Goal: Transaction & Acquisition: Download file/media

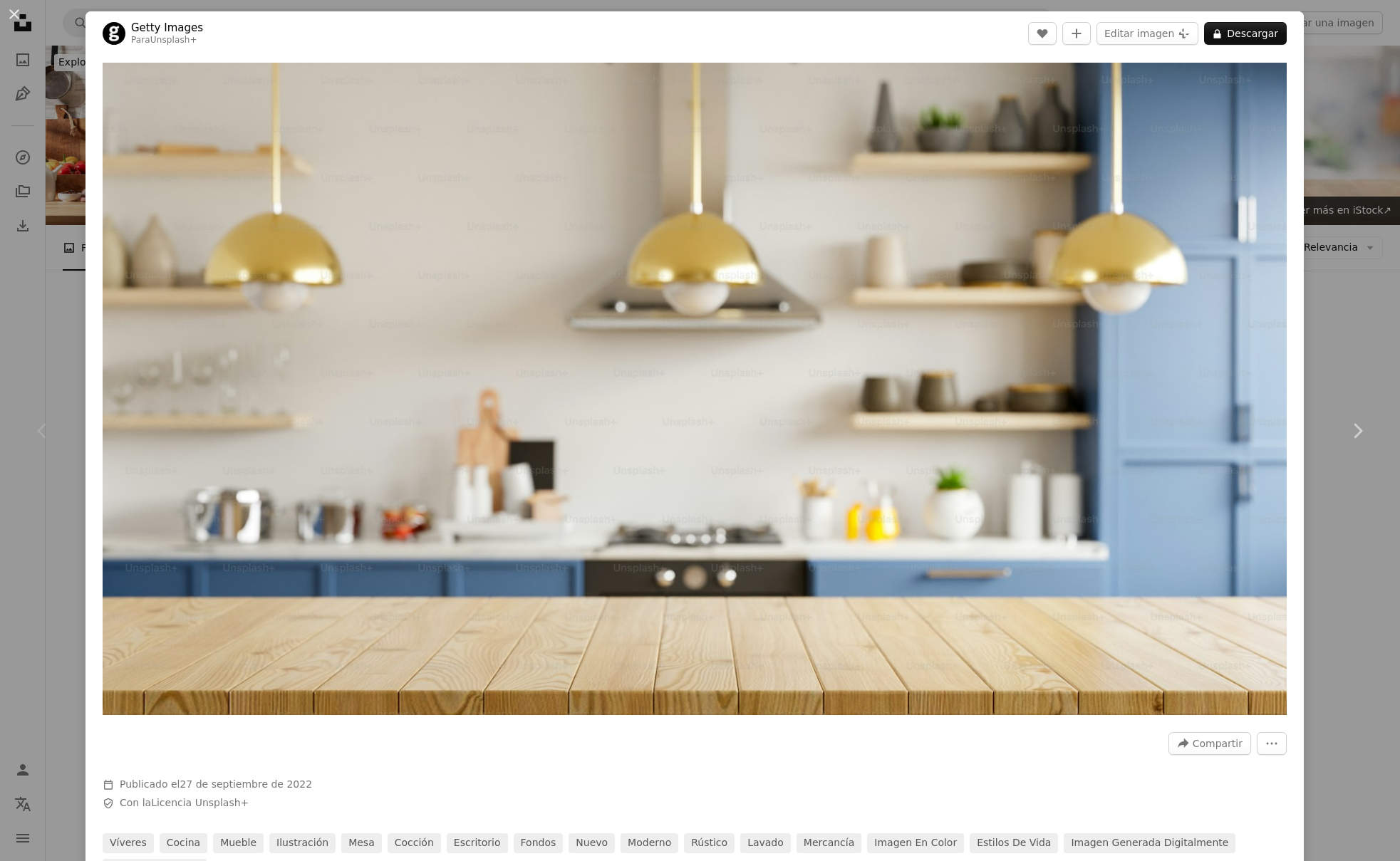
click at [1376, 184] on div "An X shape Chevron left Chevron right Getty Images Para Unsplash+ A heart A plu…" at bounding box center [700, 430] width 1400 height 861
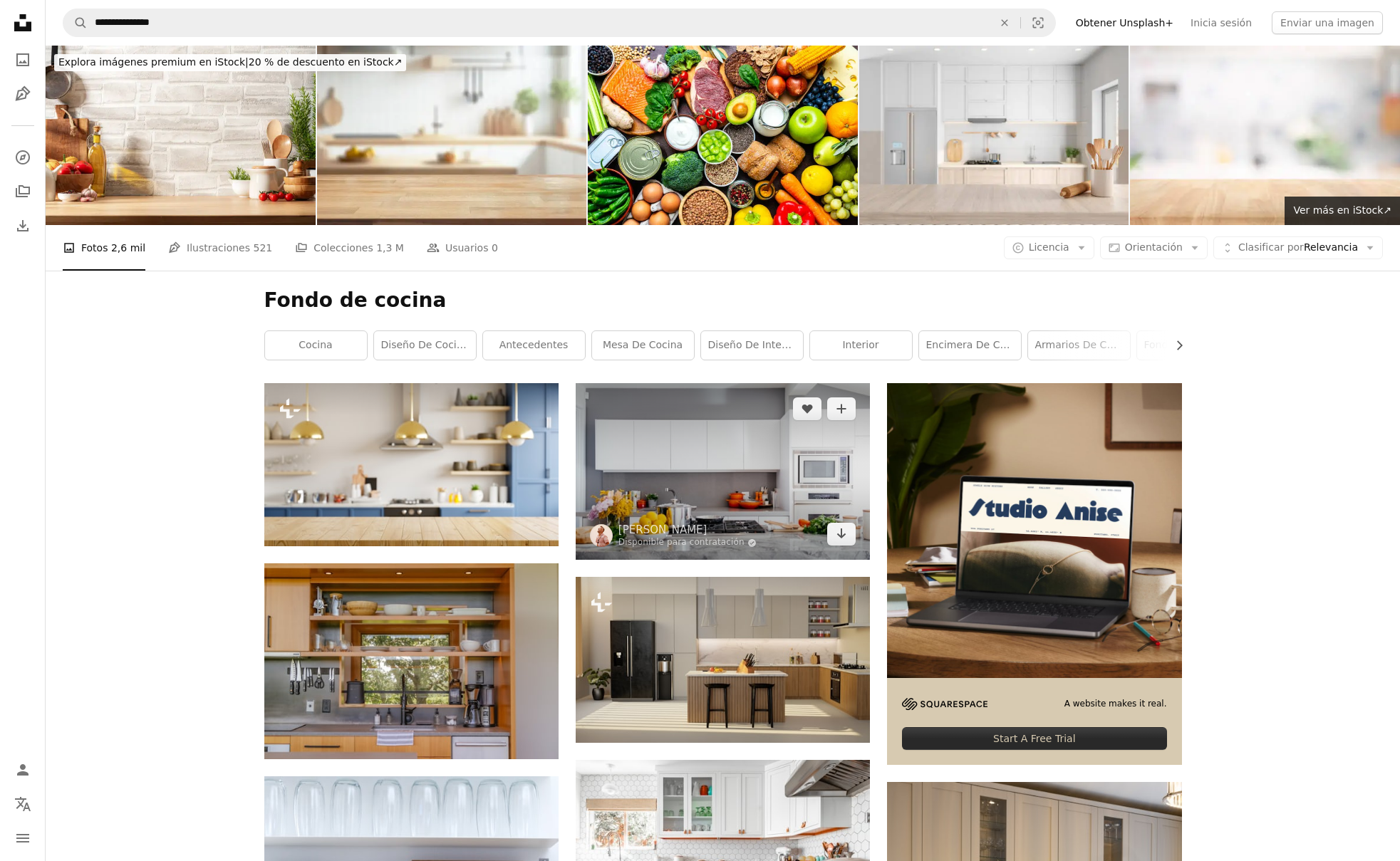
click at [631, 516] on img at bounding box center [722, 472] width 295 height 177
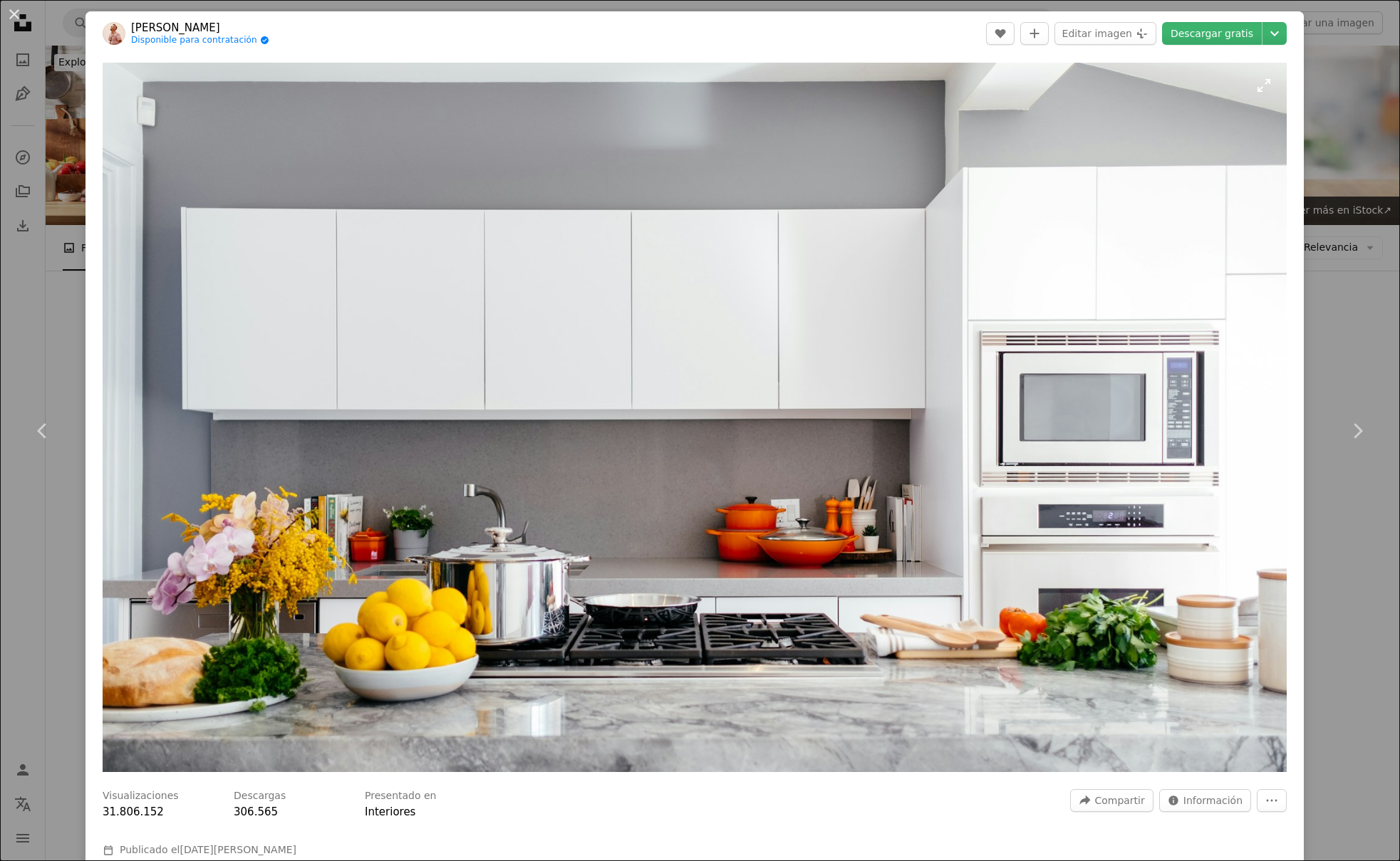
drag, startPoint x: 533, startPoint y: 307, endPoint x: 540, endPoint y: 314, distance: 9.9
click at [1201, 40] on link "Descargar gratis" at bounding box center [1212, 34] width 100 height 22
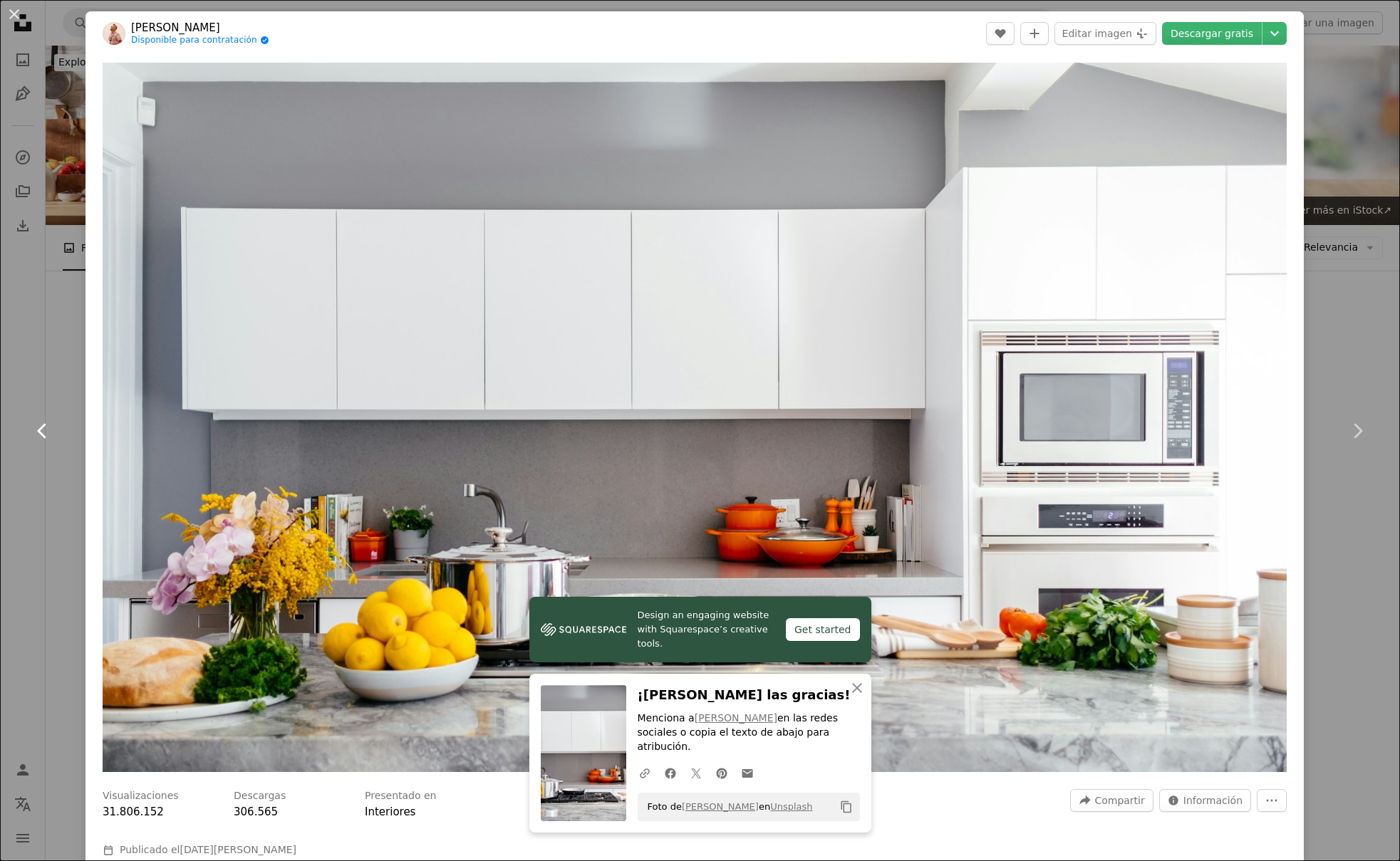
click at [68, 473] on link "Chevron left" at bounding box center [43, 431] width 86 height 136
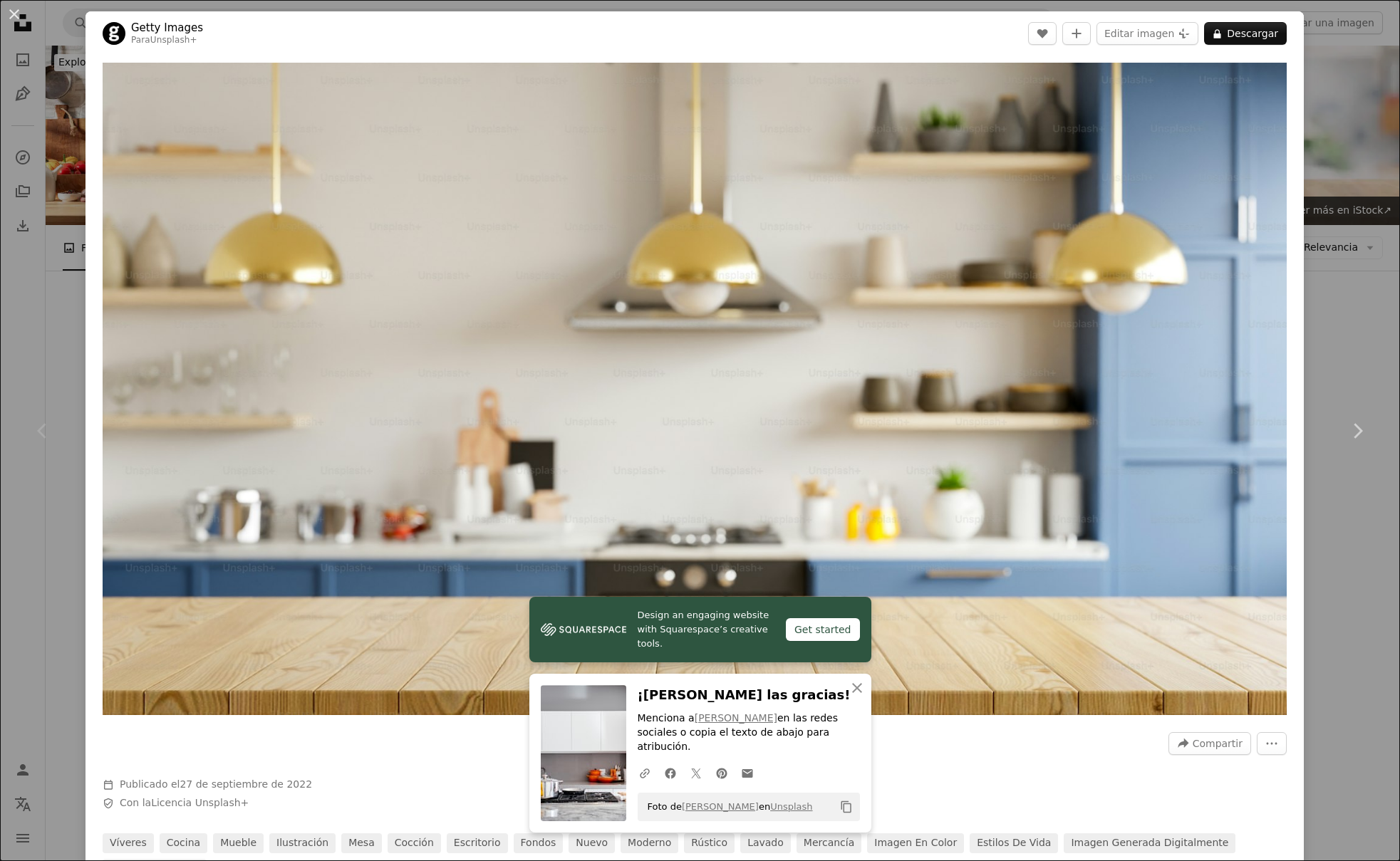
click at [29, 534] on div "An X shape Chevron left Chevron right Design an engaging website with Squarespa…" at bounding box center [700, 430] width 1400 height 861
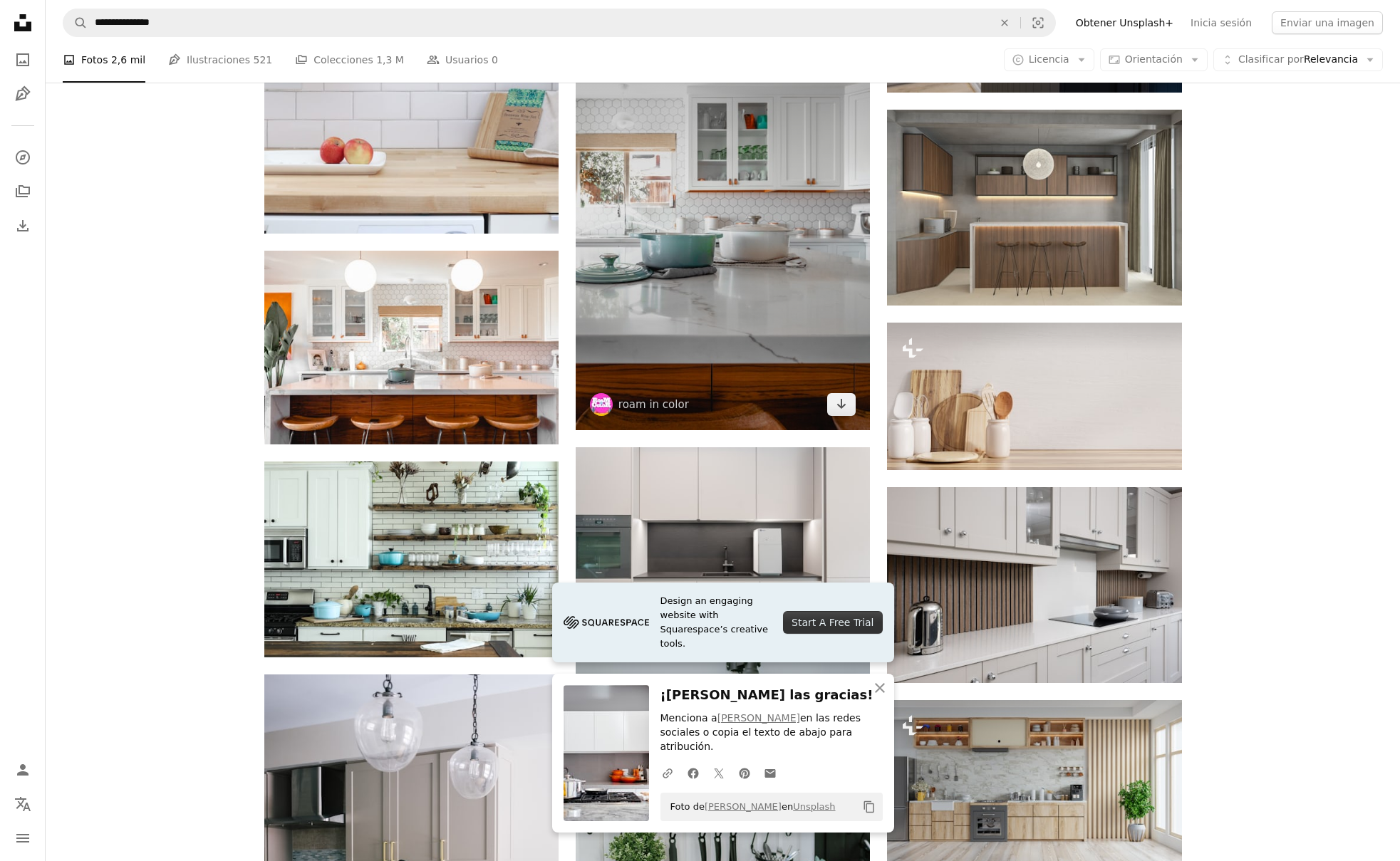
scroll to position [1082, 0]
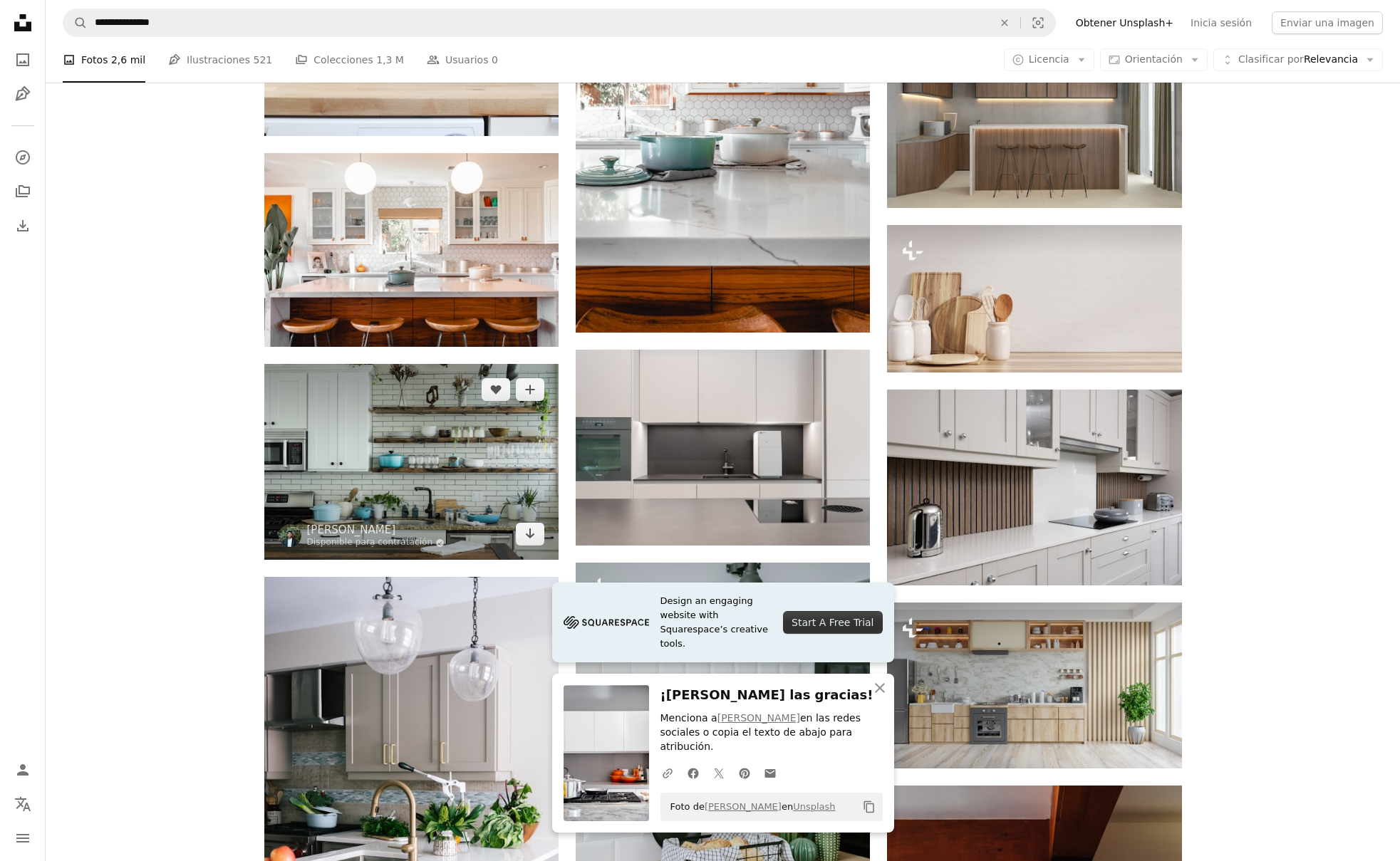
click at [390, 461] on img at bounding box center [411, 462] width 295 height 196
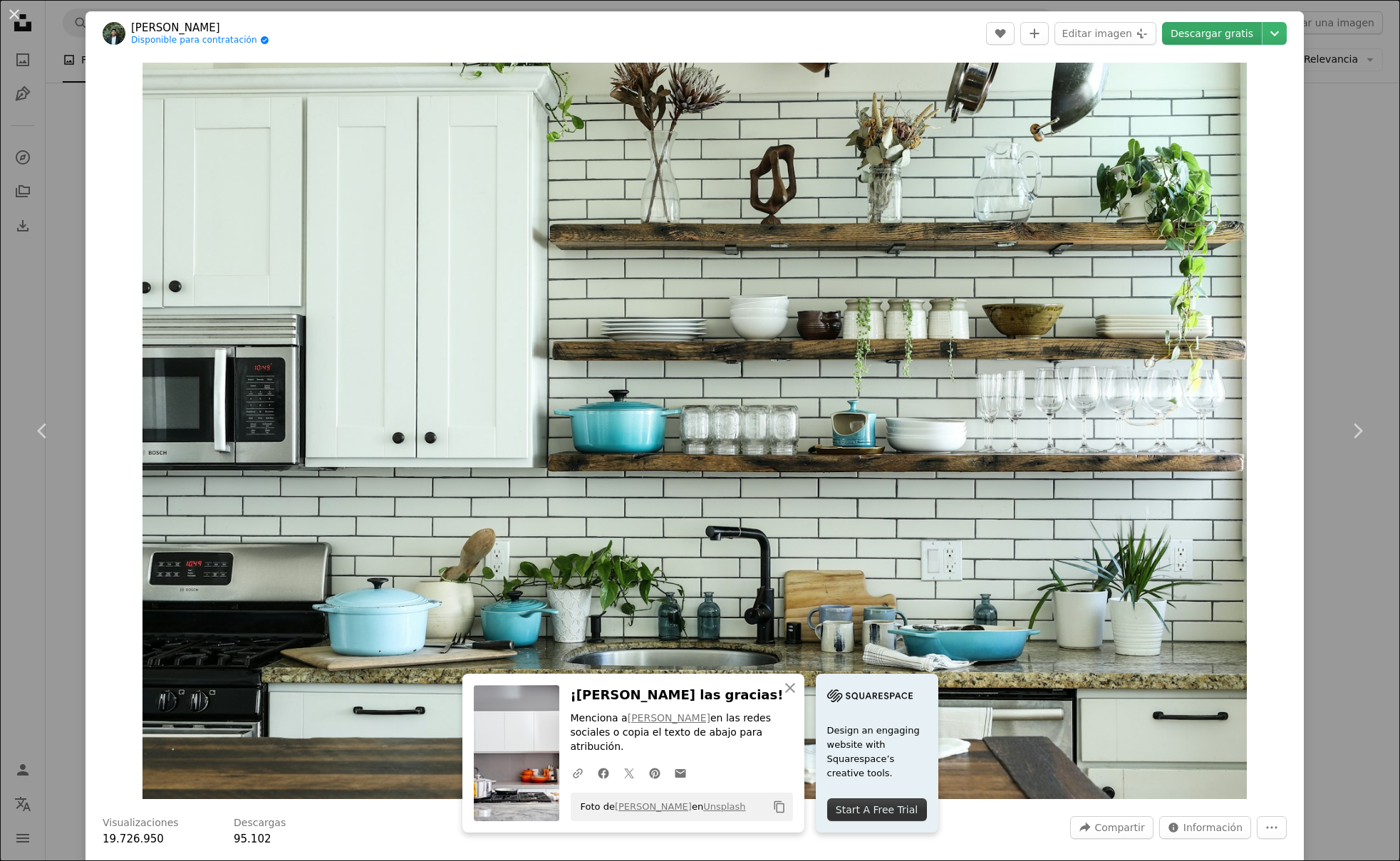
click at [1190, 39] on link "Descargar gratis" at bounding box center [1212, 34] width 100 height 22
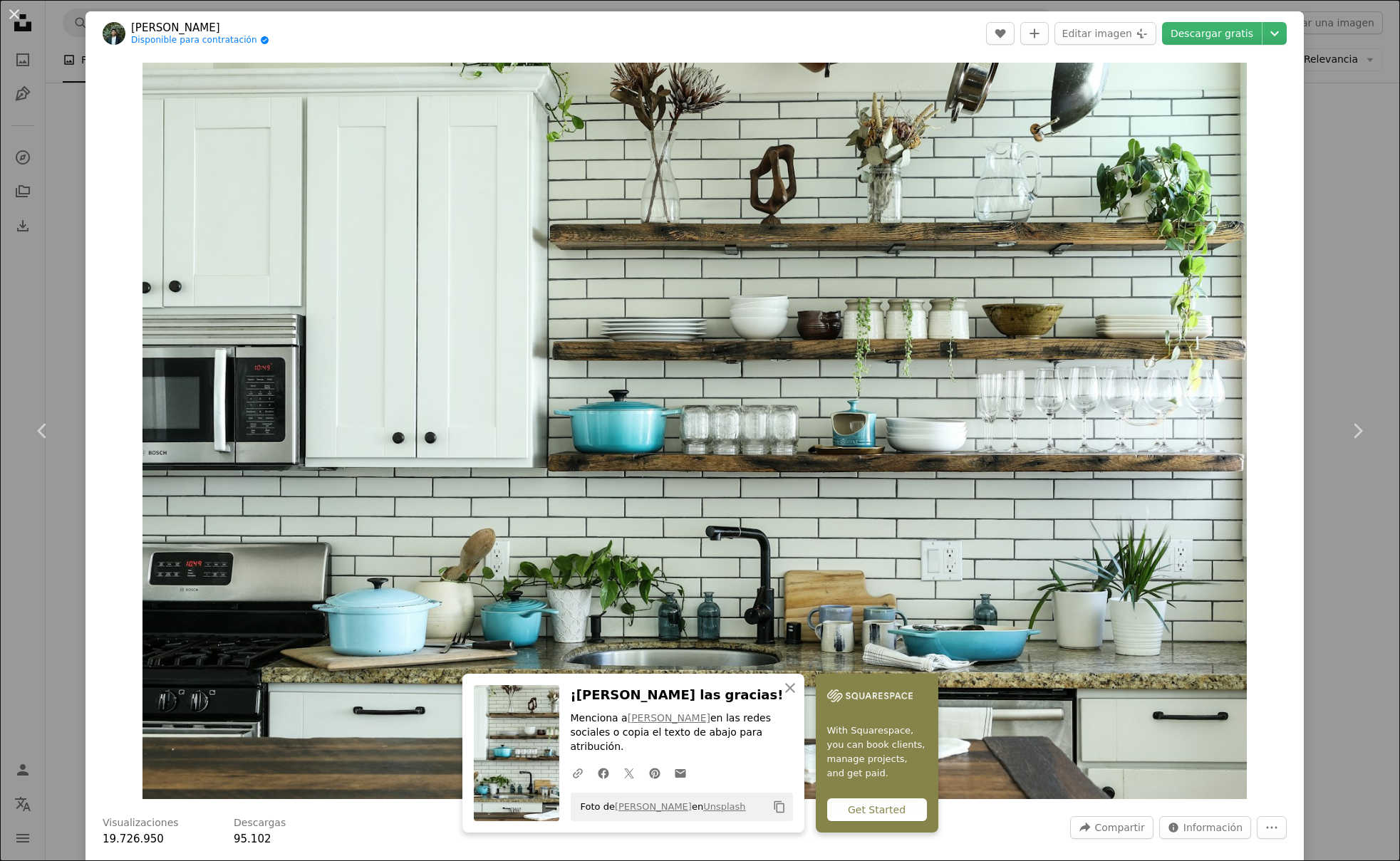
click at [1365, 185] on div "An X shape Chevron left Chevron right An X shape Cerrar ¡Dale las gracias! Menc…" at bounding box center [700, 430] width 1400 height 861
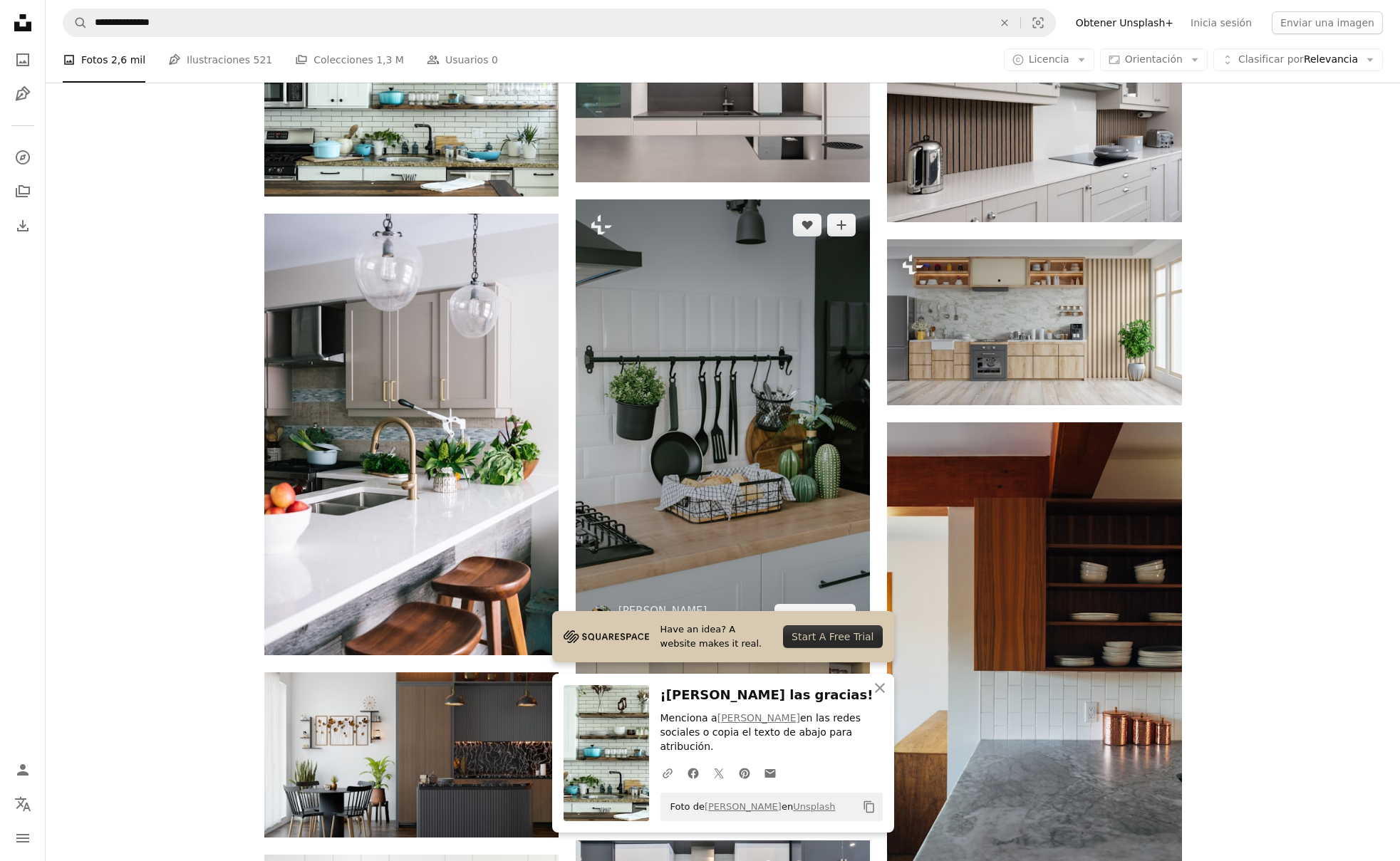
scroll to position [1453, 0]
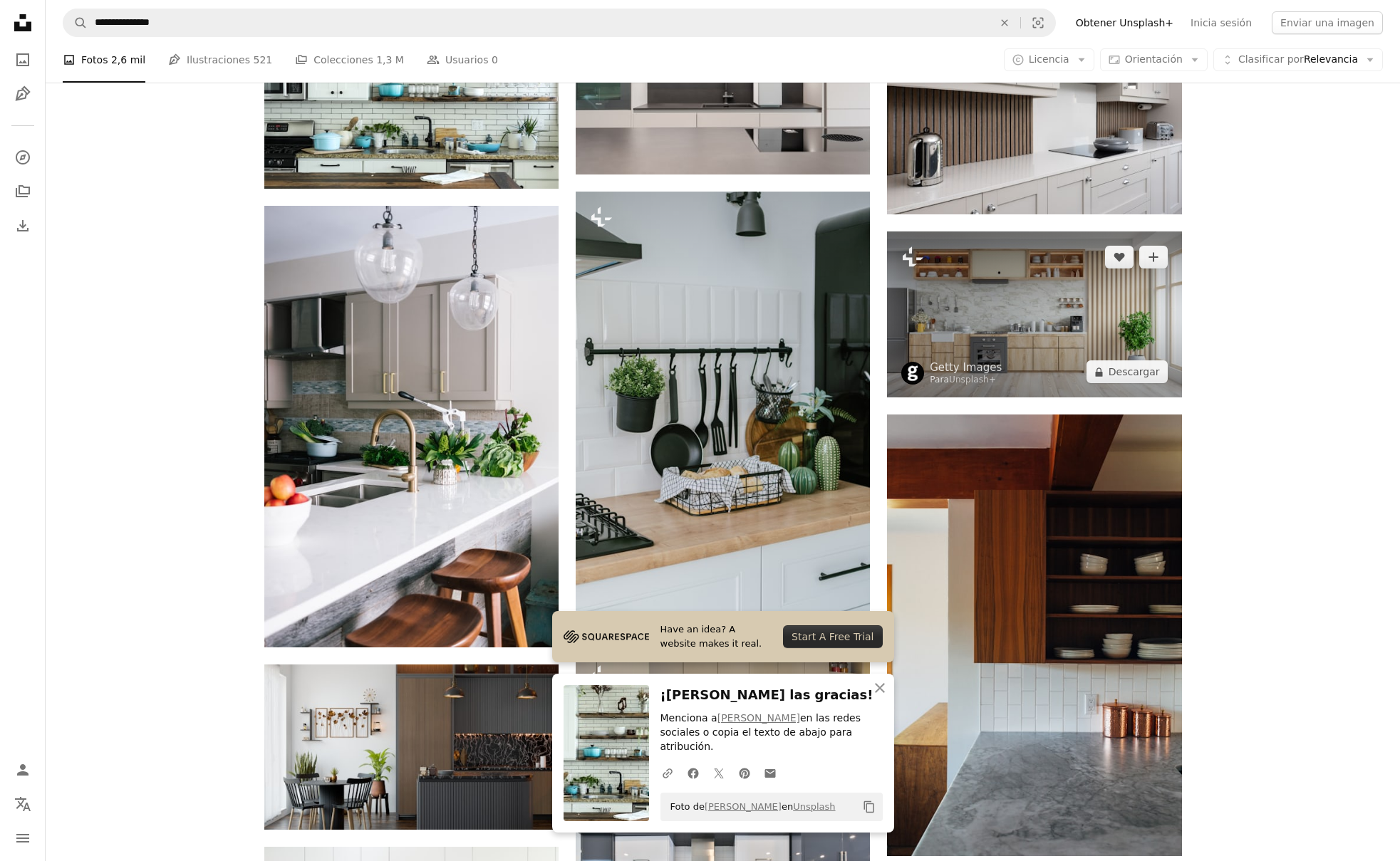
click at [1018, 310] on img at bounding box center [1034, 314] width 295 height 166
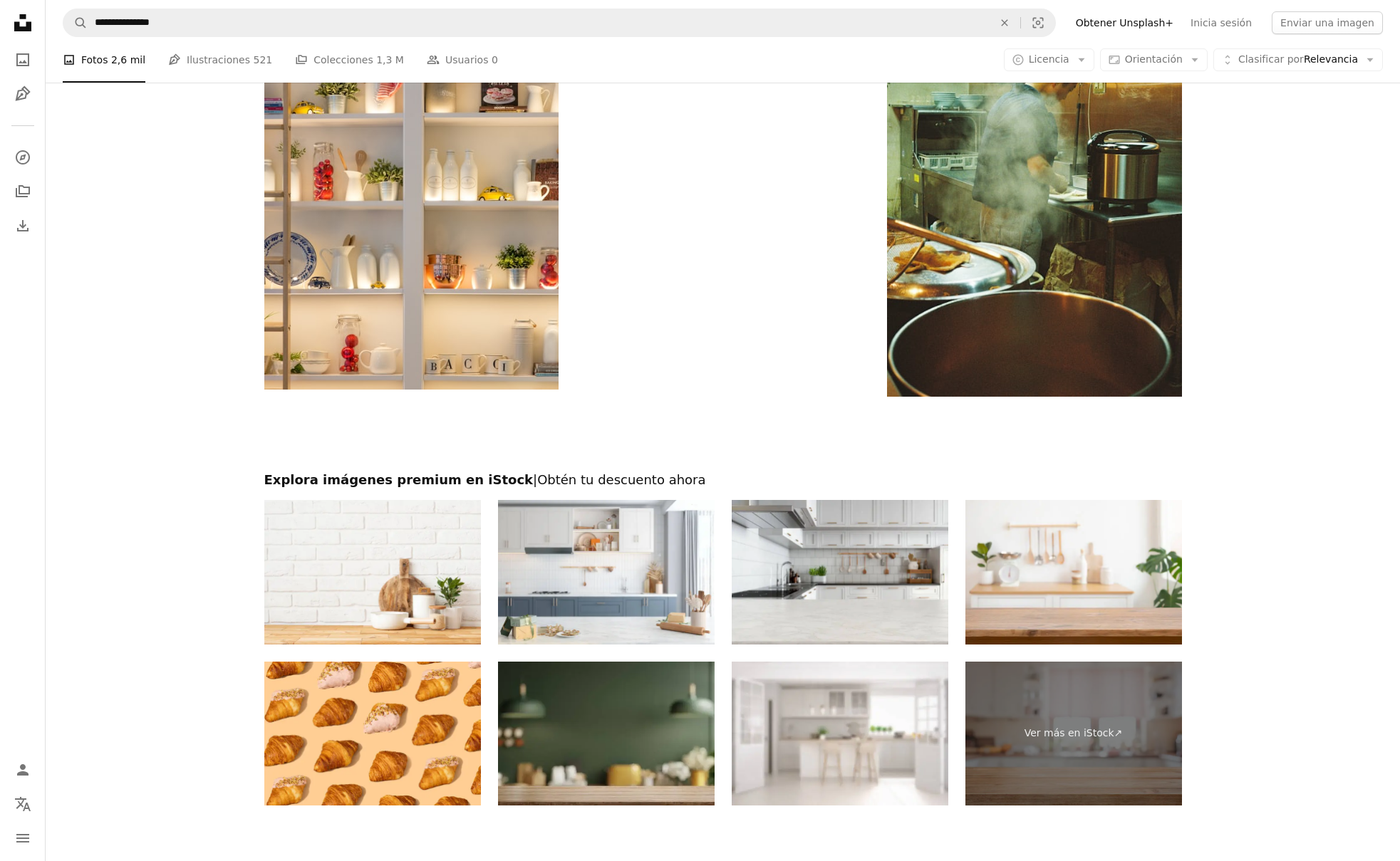
scroll to position [3890, 0]
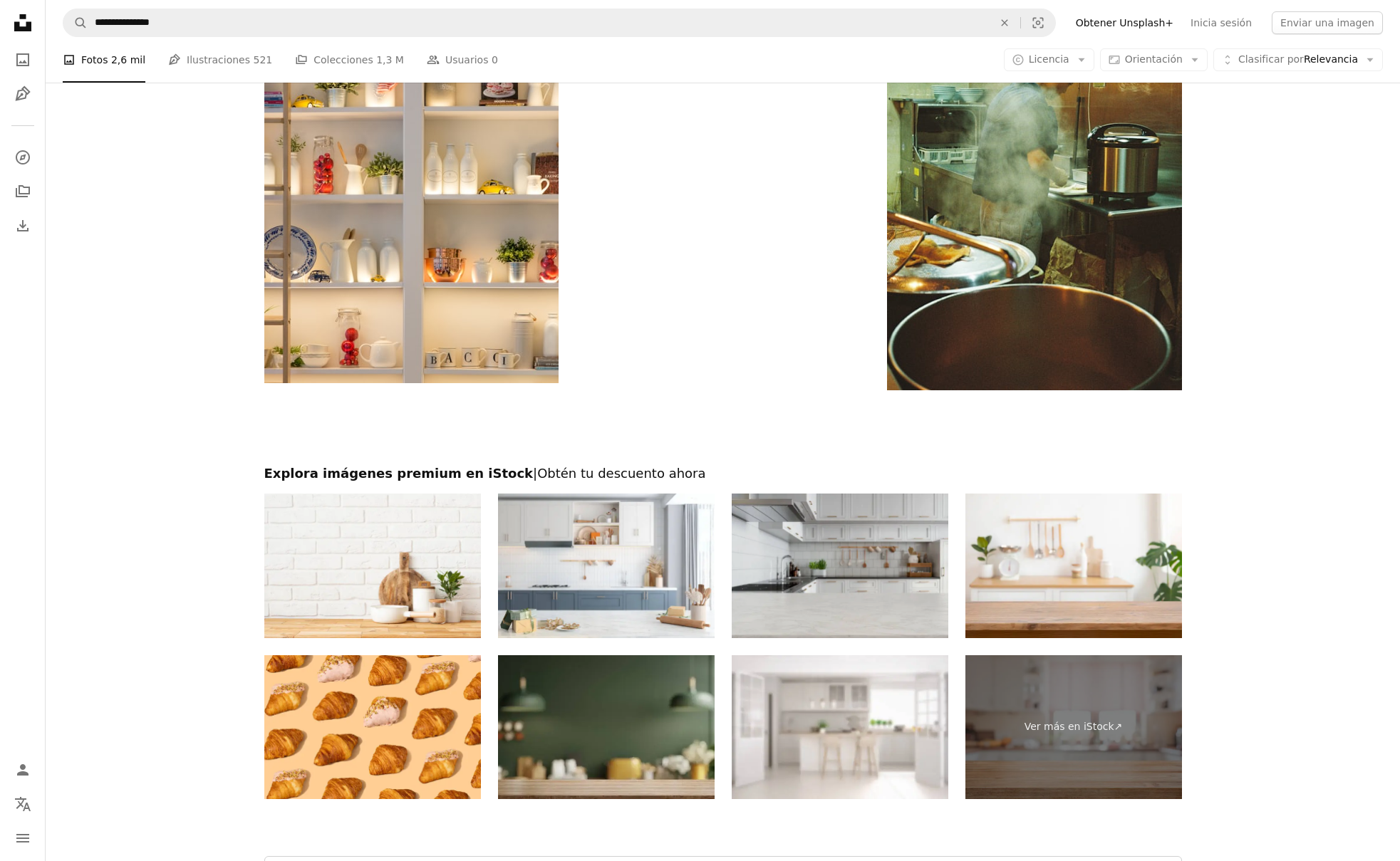
click at [873, 534] on img at bounding box center [840, 566] width 217 height 144
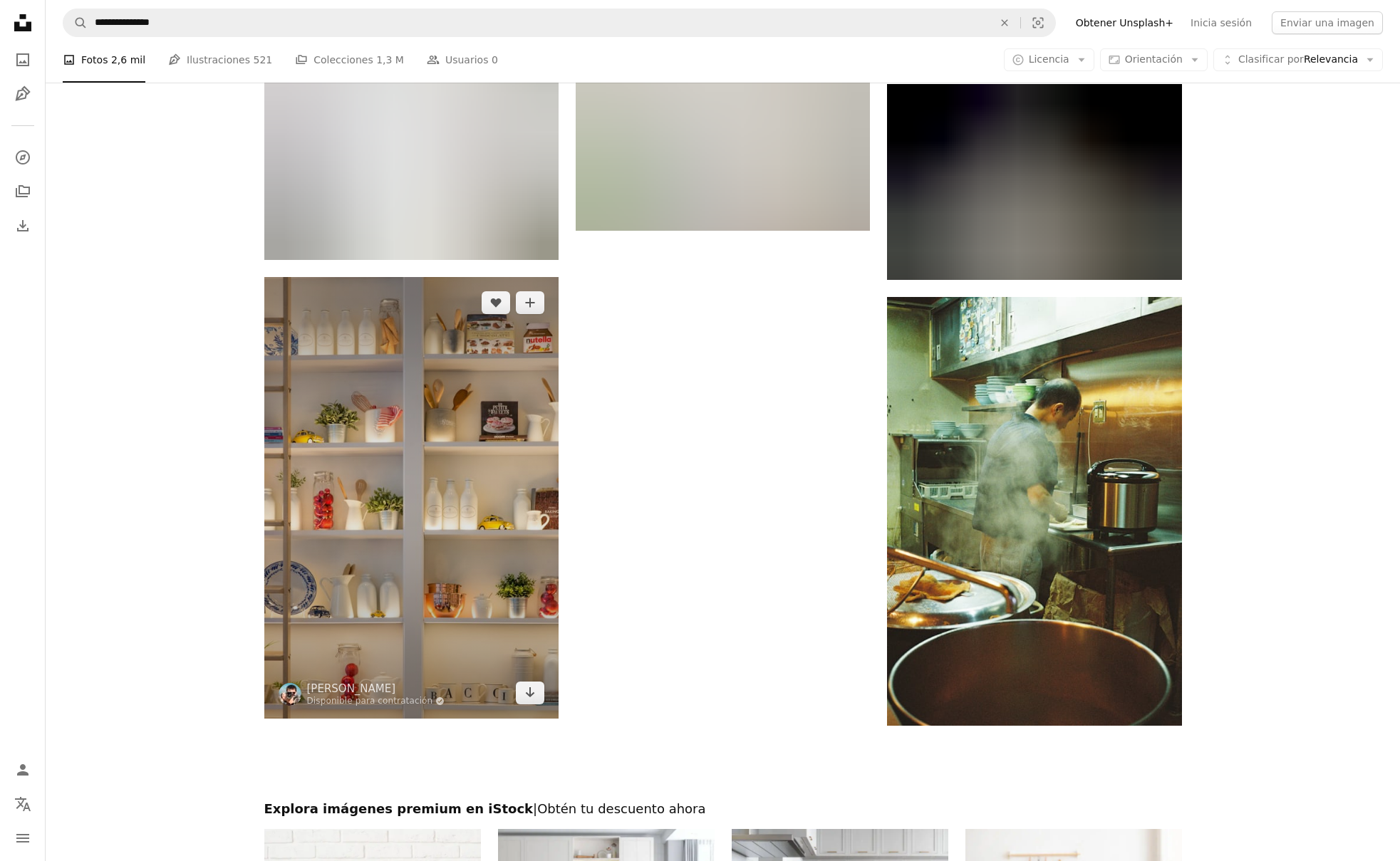
scroll to position [4096, 0]
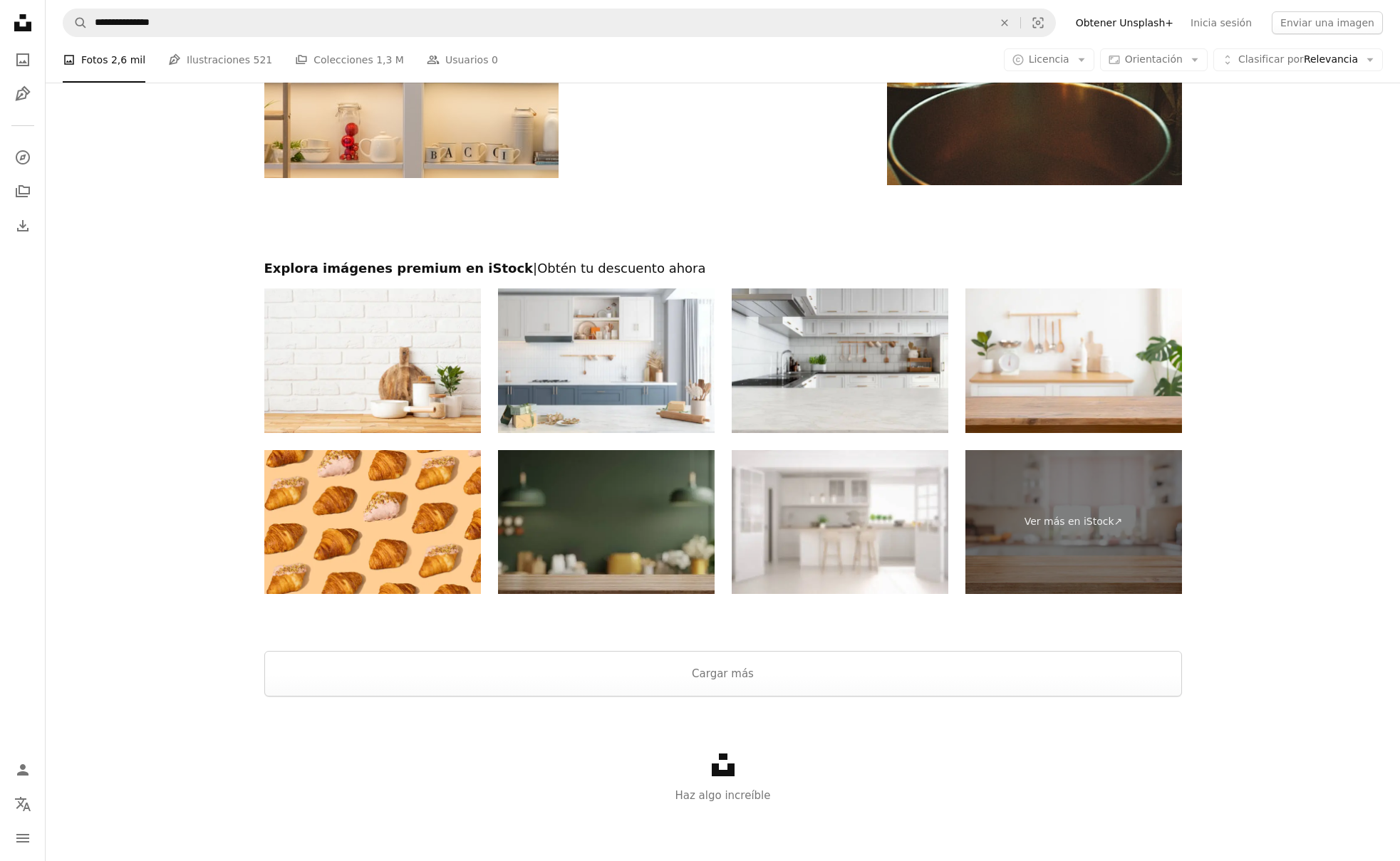
click at [678, 580] on img at bounding box center [606, 522] width 217 height 144
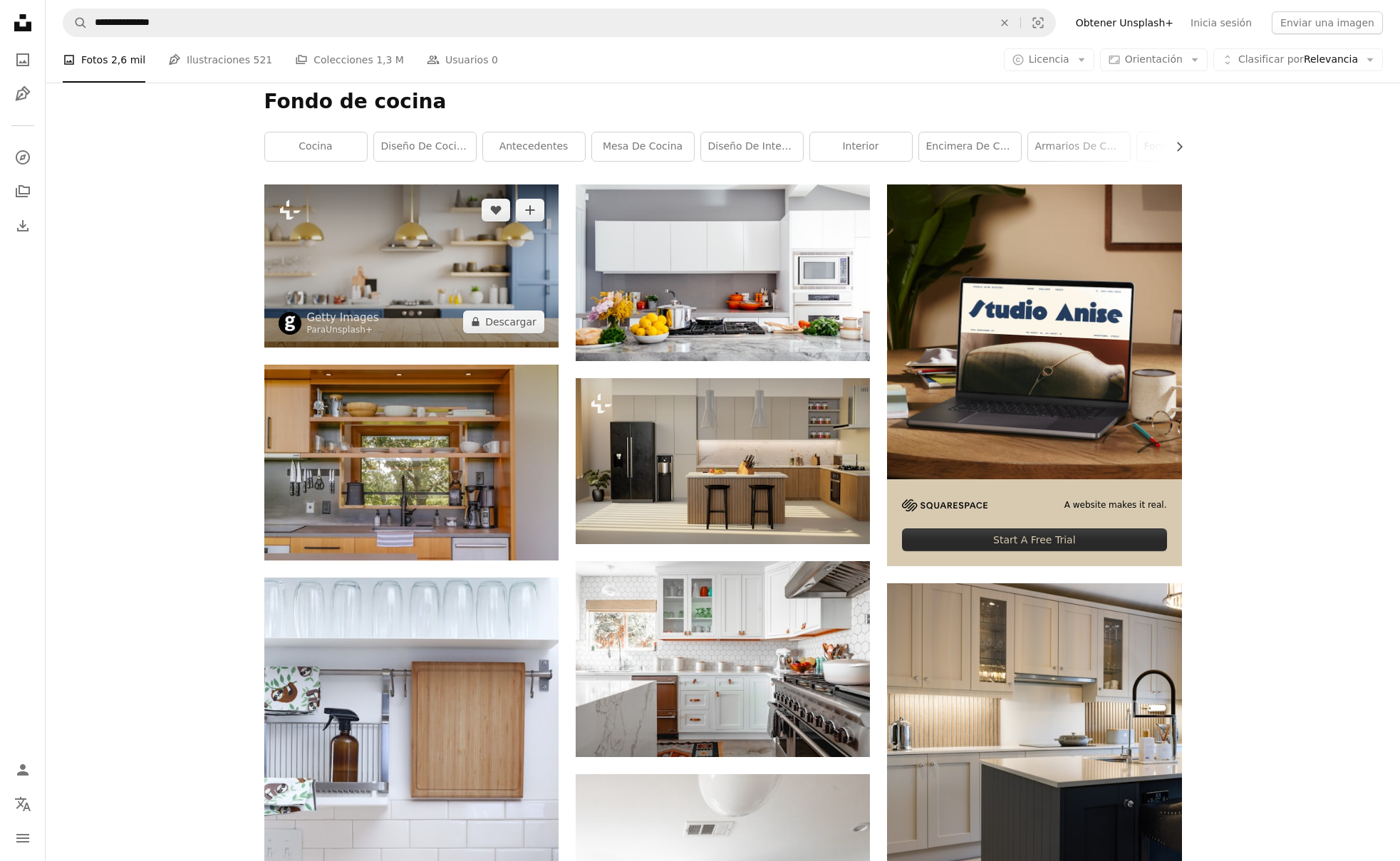
scroll to position [74, 0]
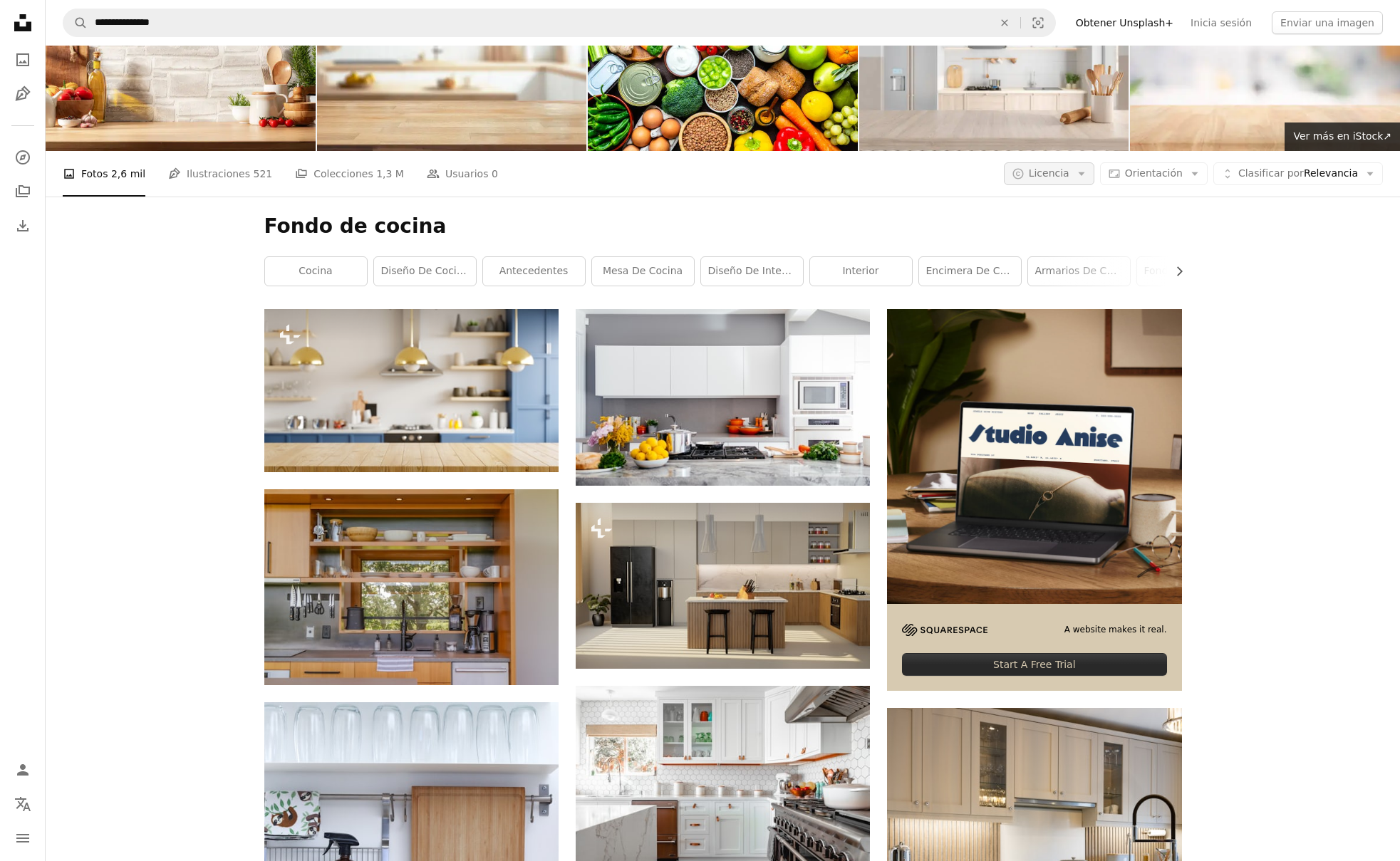
click at [1069, 172] on span "Licencia" at bounding box center [1049, 173] width 41 height 11
click at [1051, 283] on span "Gratuita" at bounding box center [1087, 288] width 87 height 14
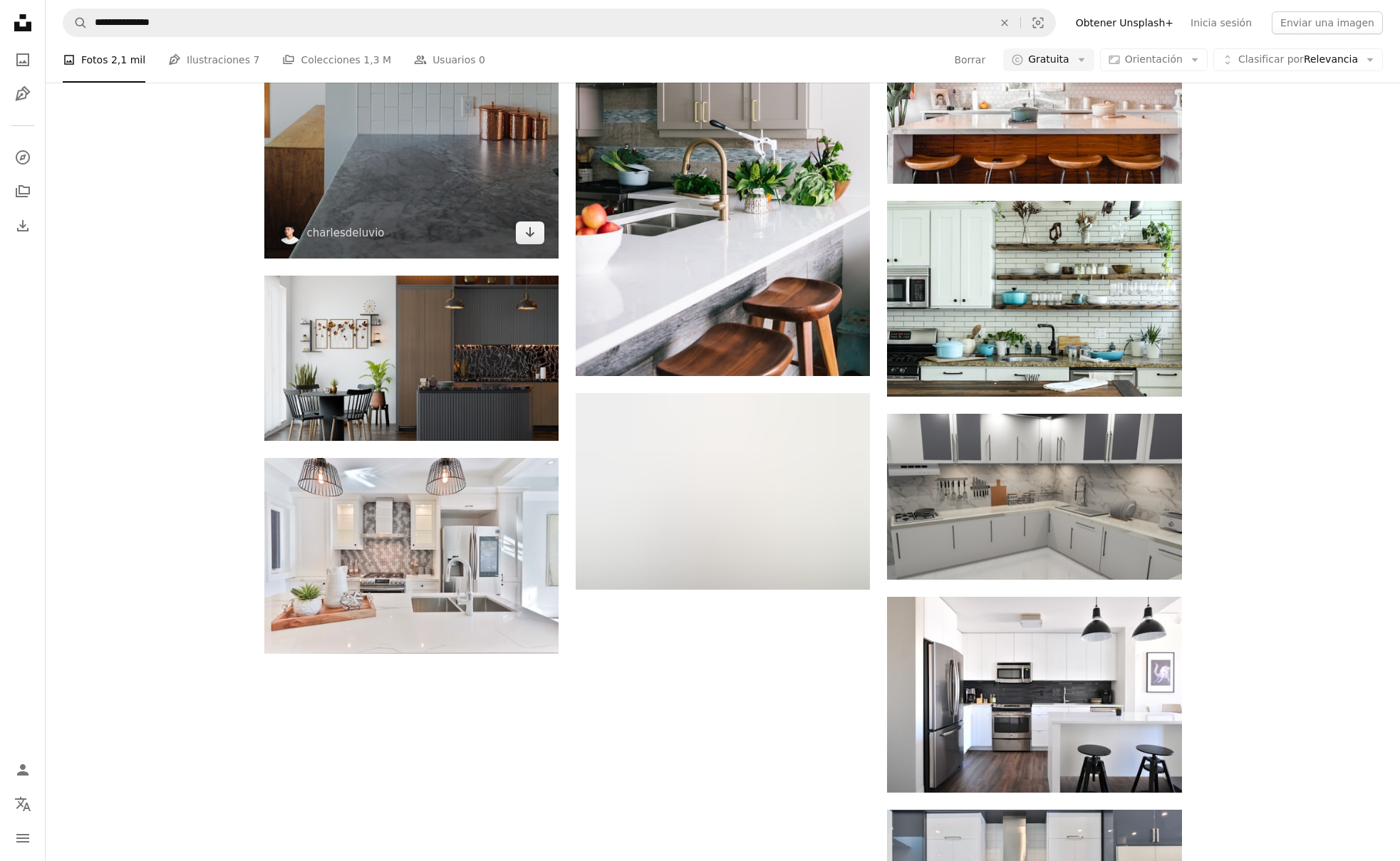
scroll to position [1433, 0]
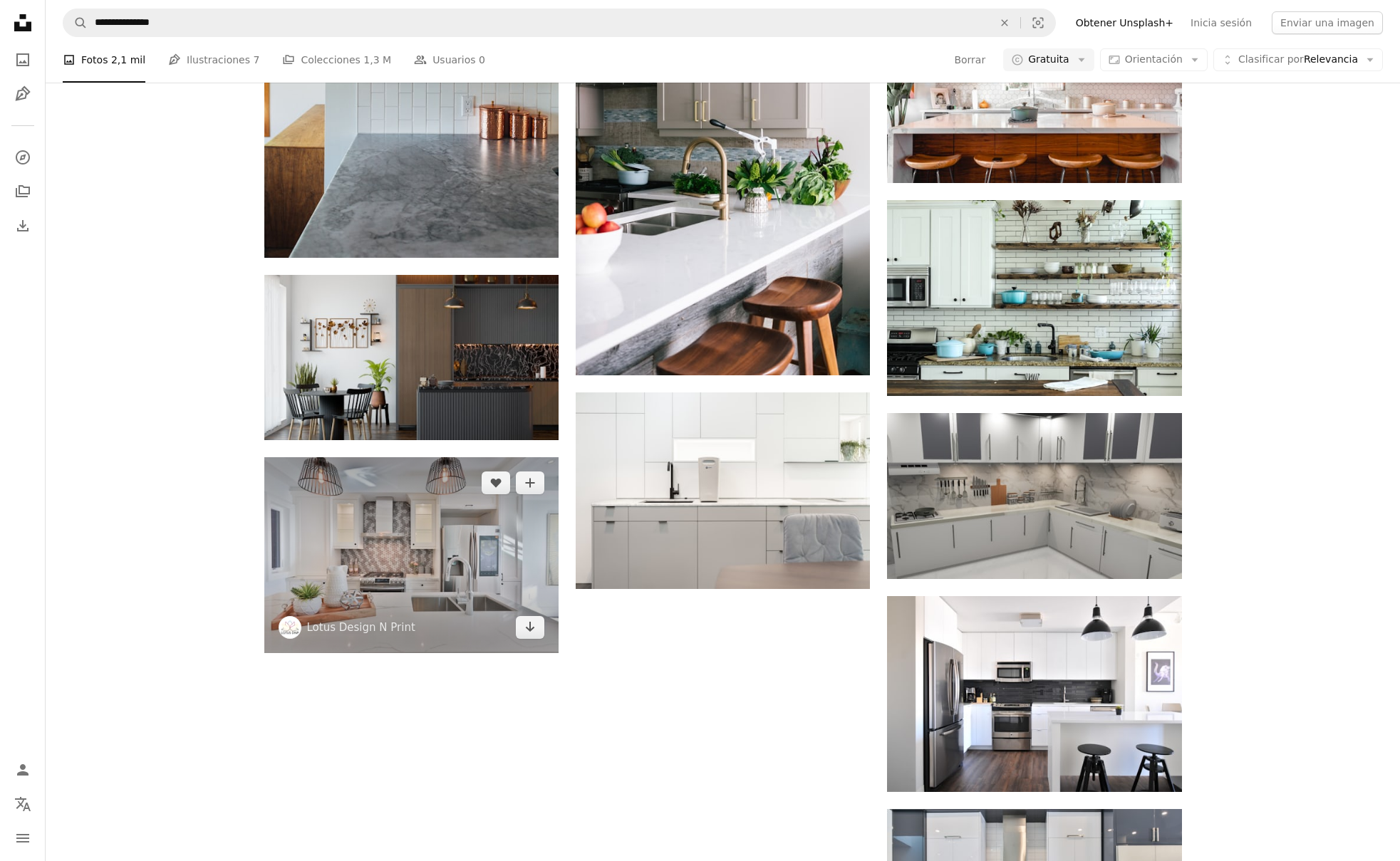
click at [486, 526] on img at bounding box center [411, 555] width 295 height 196
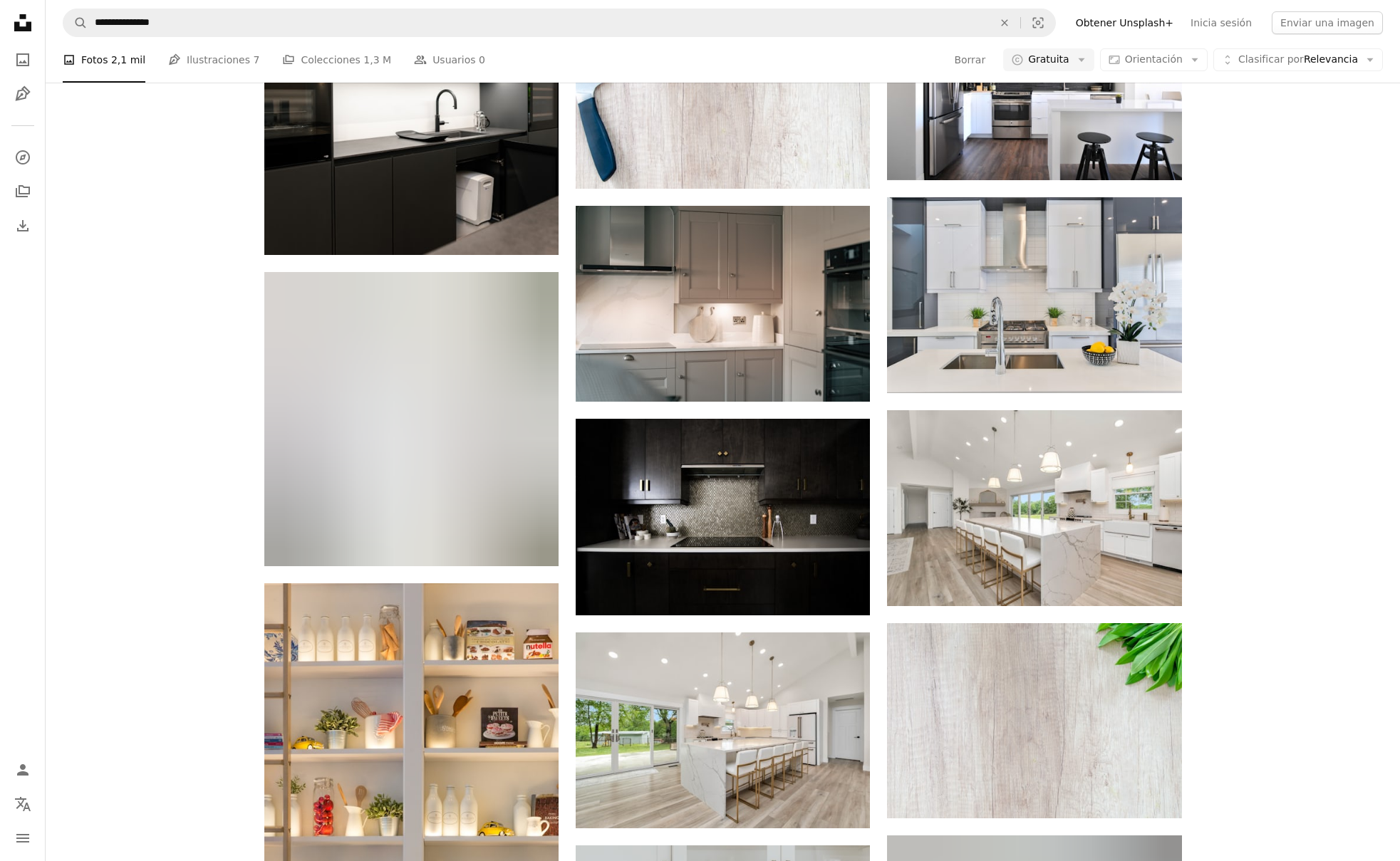
scroll to position [2392, 0]
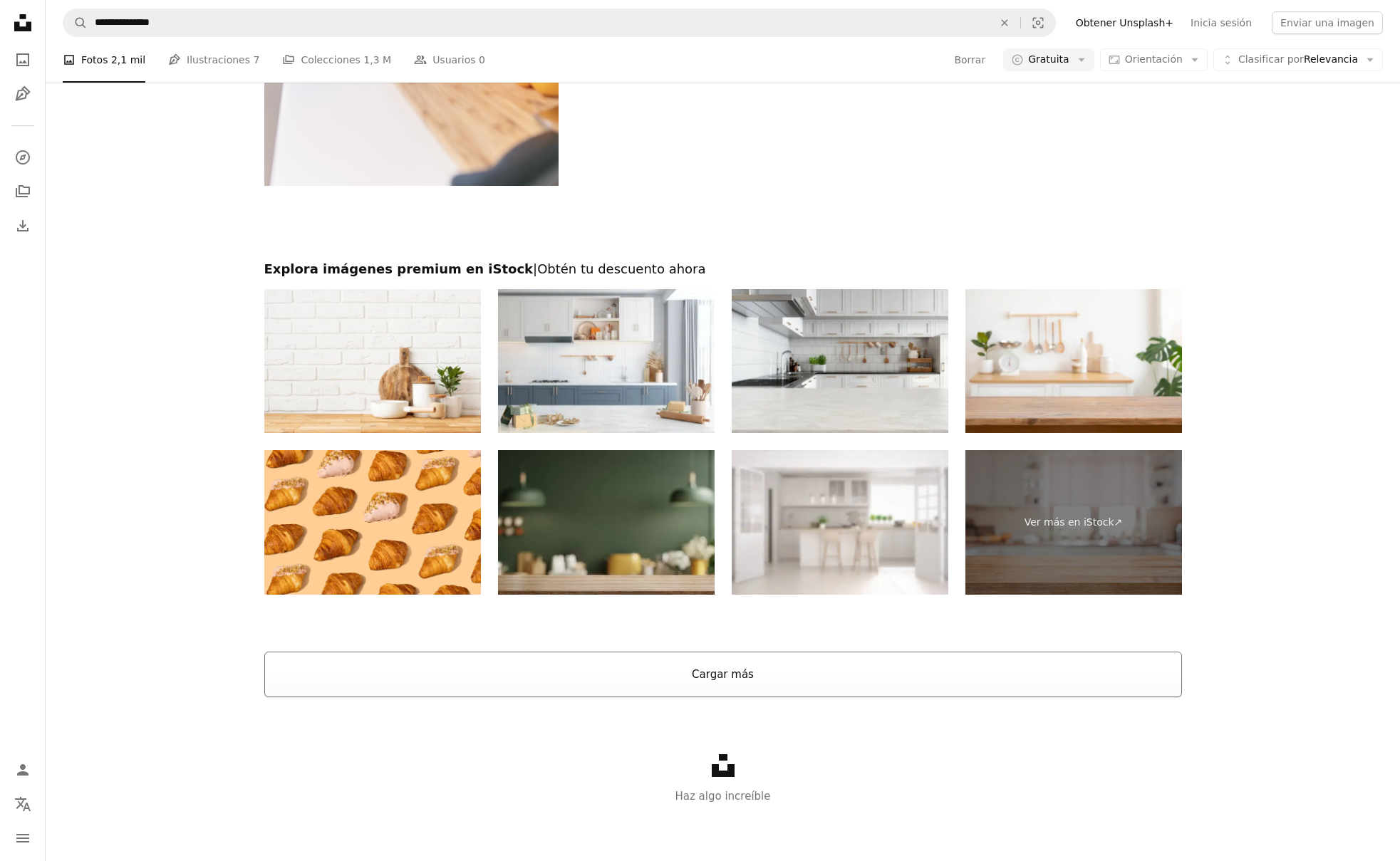
click at [709, 674] on button "Cargar más" at bounding box center [722, 674] width 918 height 46
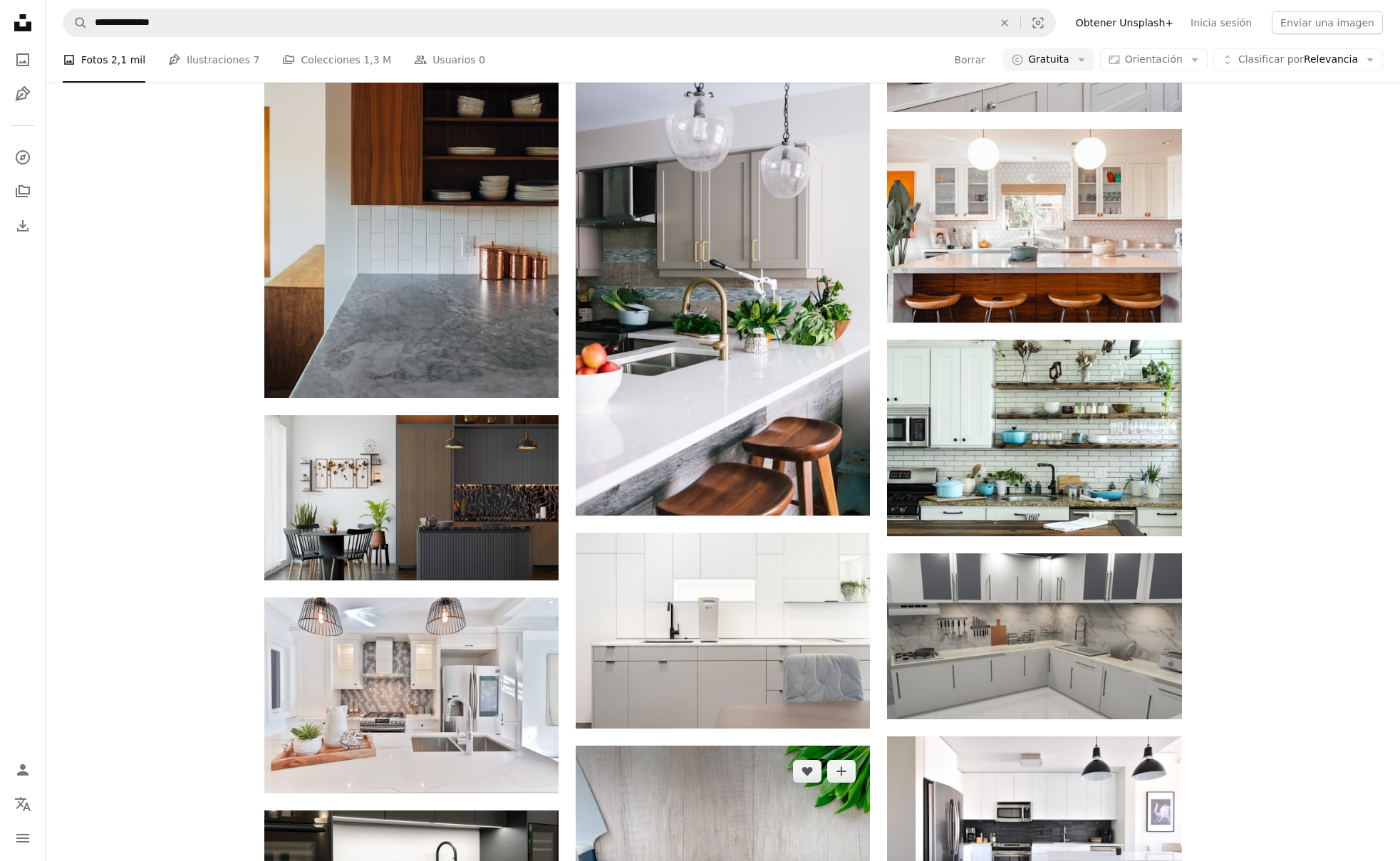
scroll to position [1227, 0]
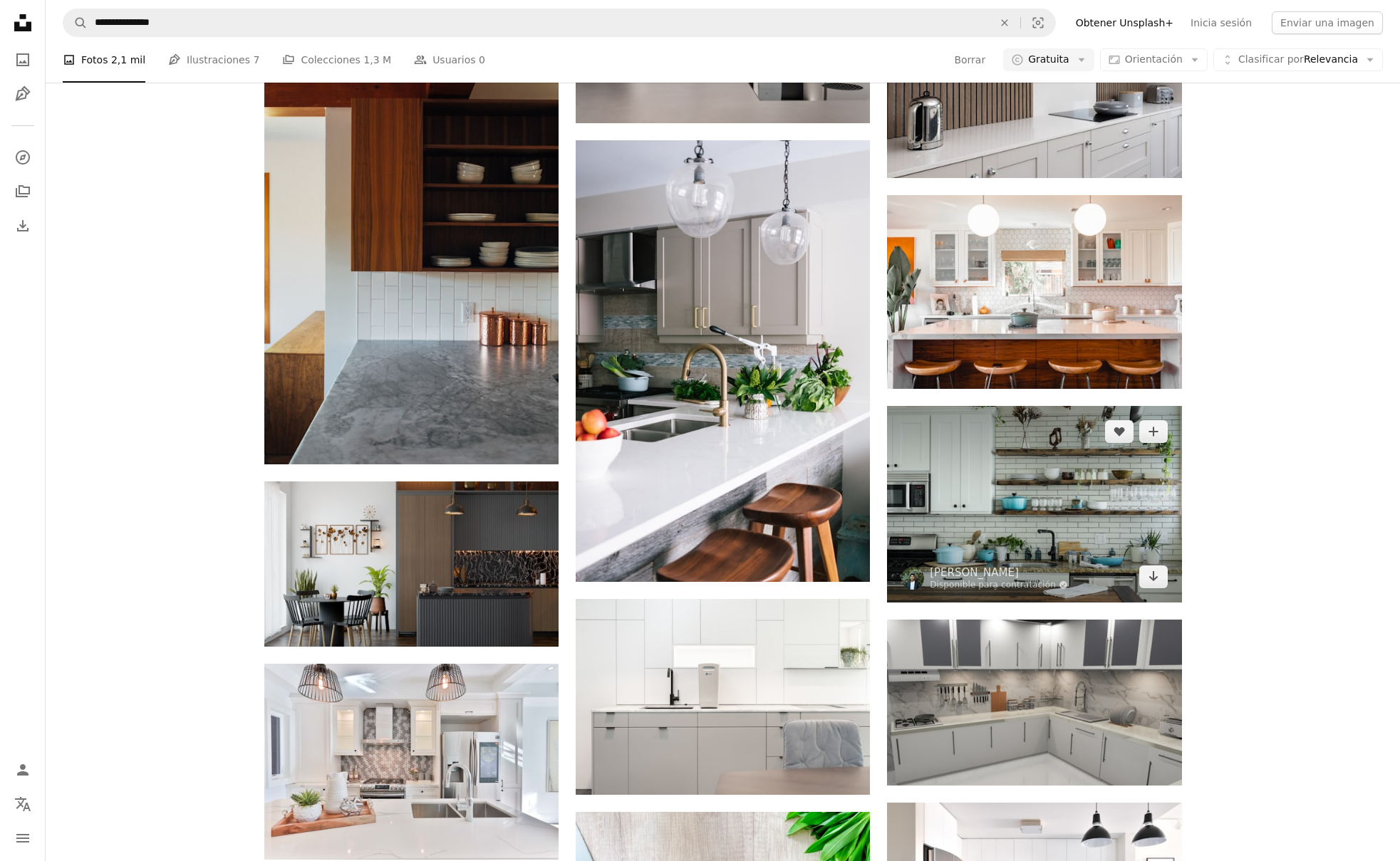
click at [1103, 485] on img at bounding box center [1034, 504] width 295 height 196
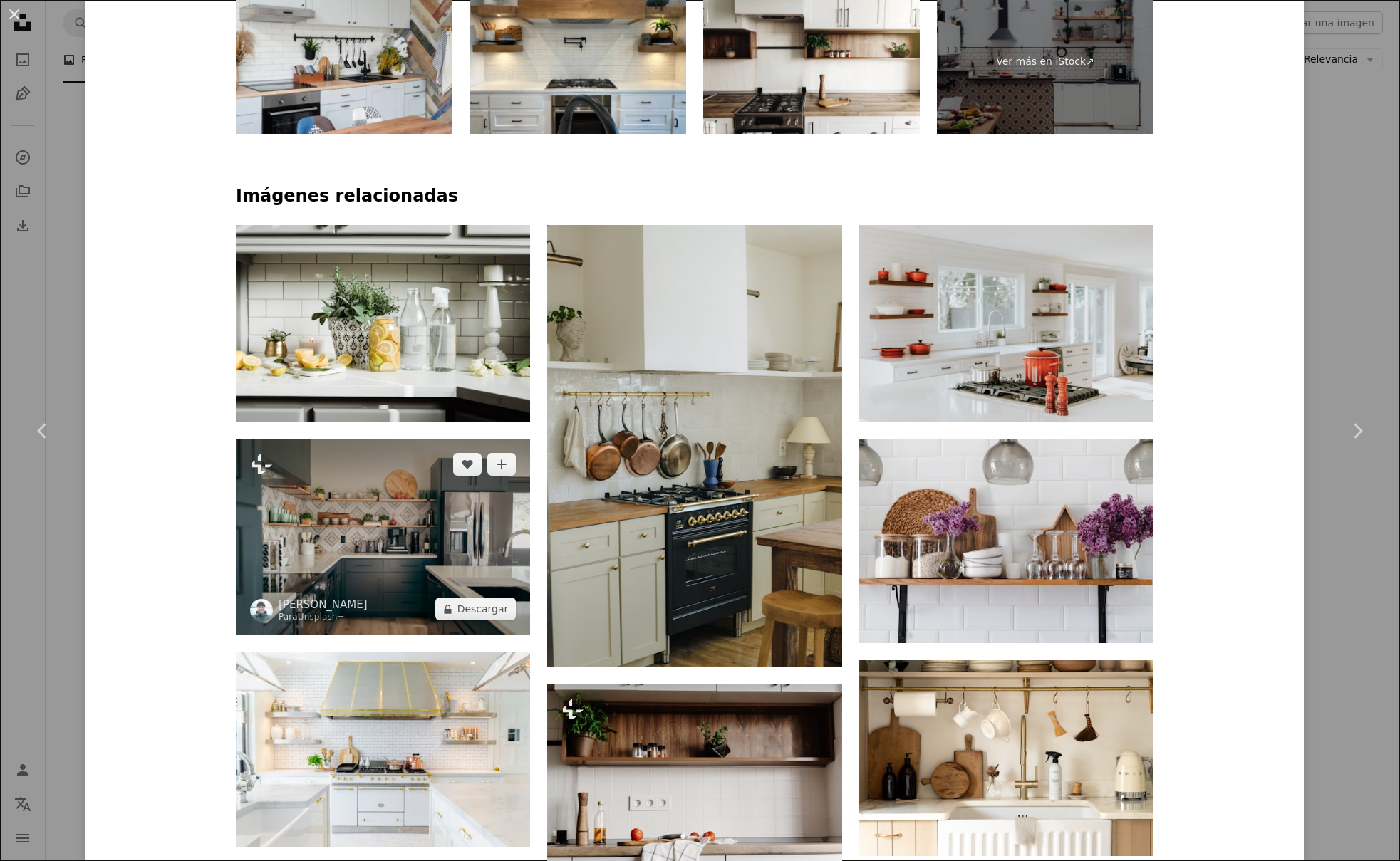
scroll to position [1092, 0]
click at [425, 512] on img at bounding box center [383, 536] width 295 height 196
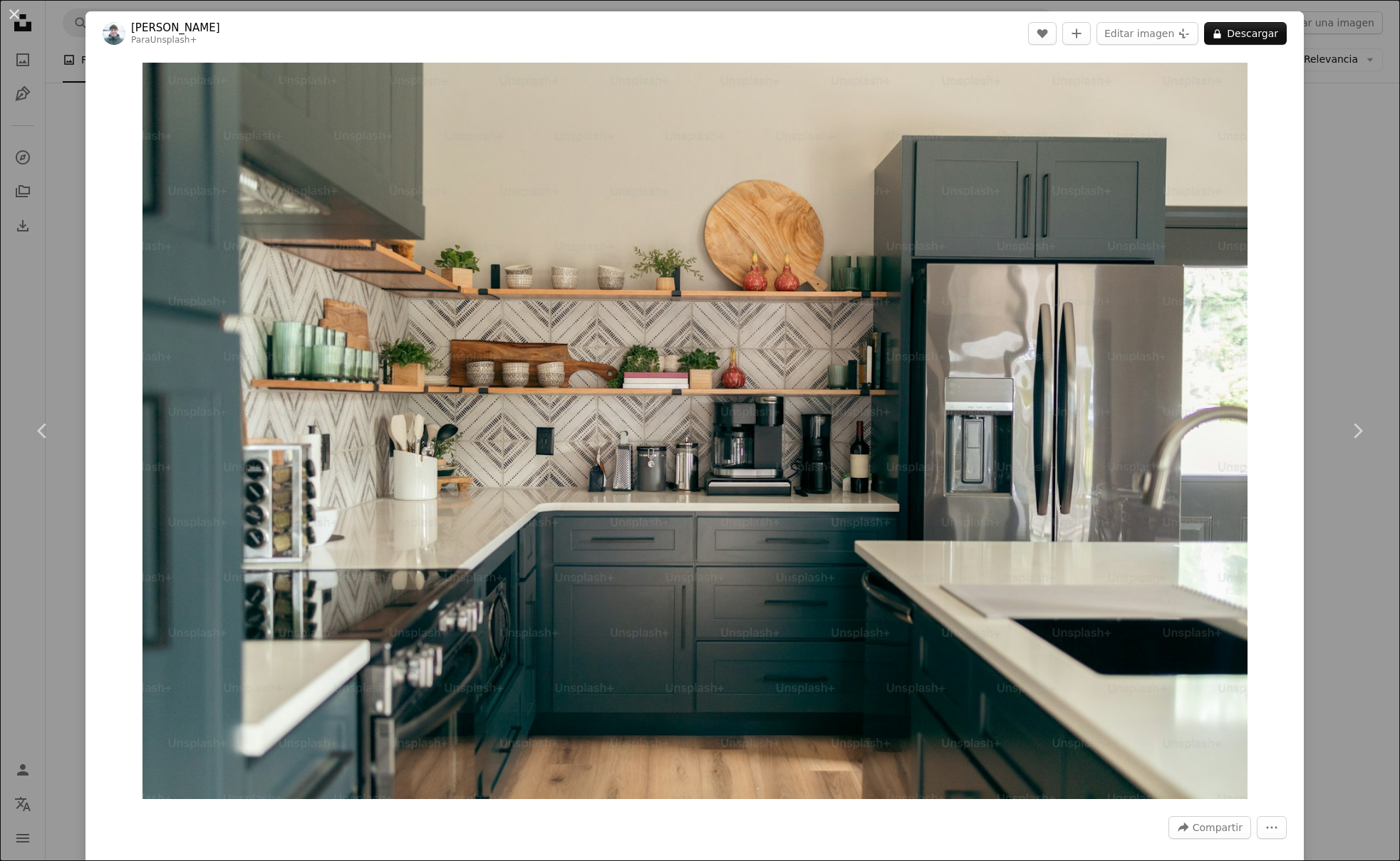
click at [1336, 88] on div "An X shape Chevron left Chevron right [PERSON_NAME] Para Unsplash+ A heart A pl…" at bounding box center [700, 430] width 1400 height 861
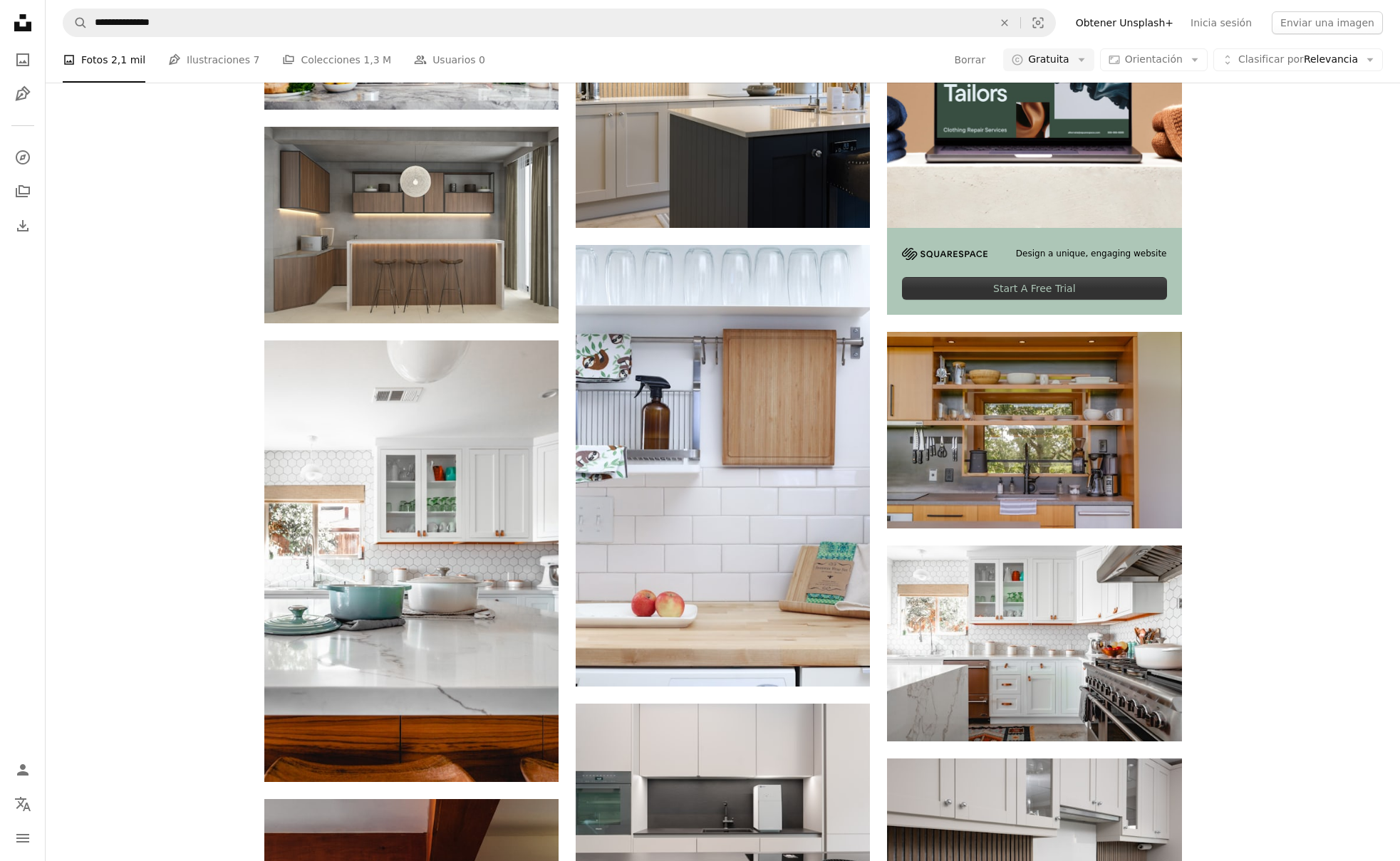
scroll to position [421, 0]
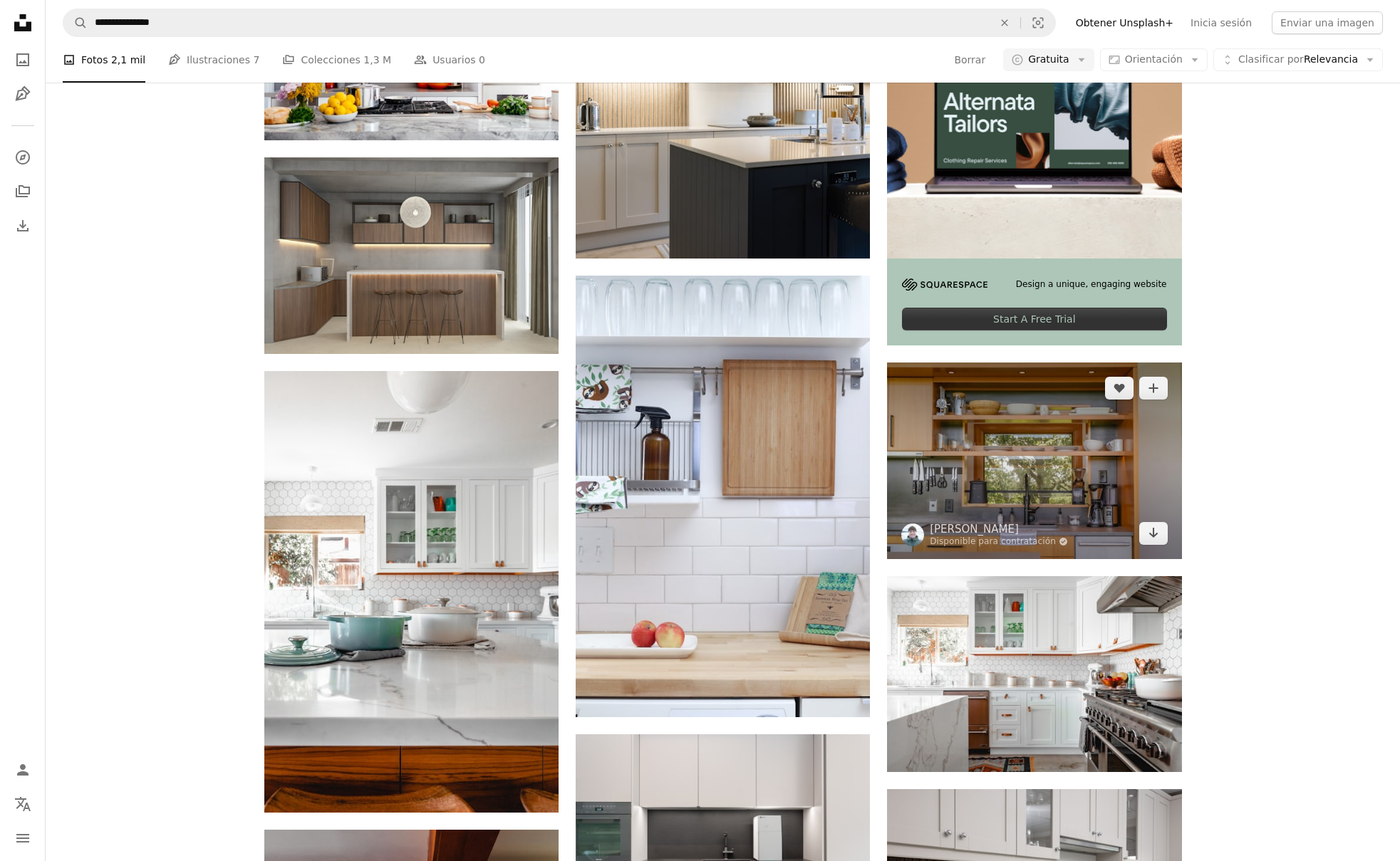
click at [972, 481] on img at bounding box center [1034, 461] width 295 height 196
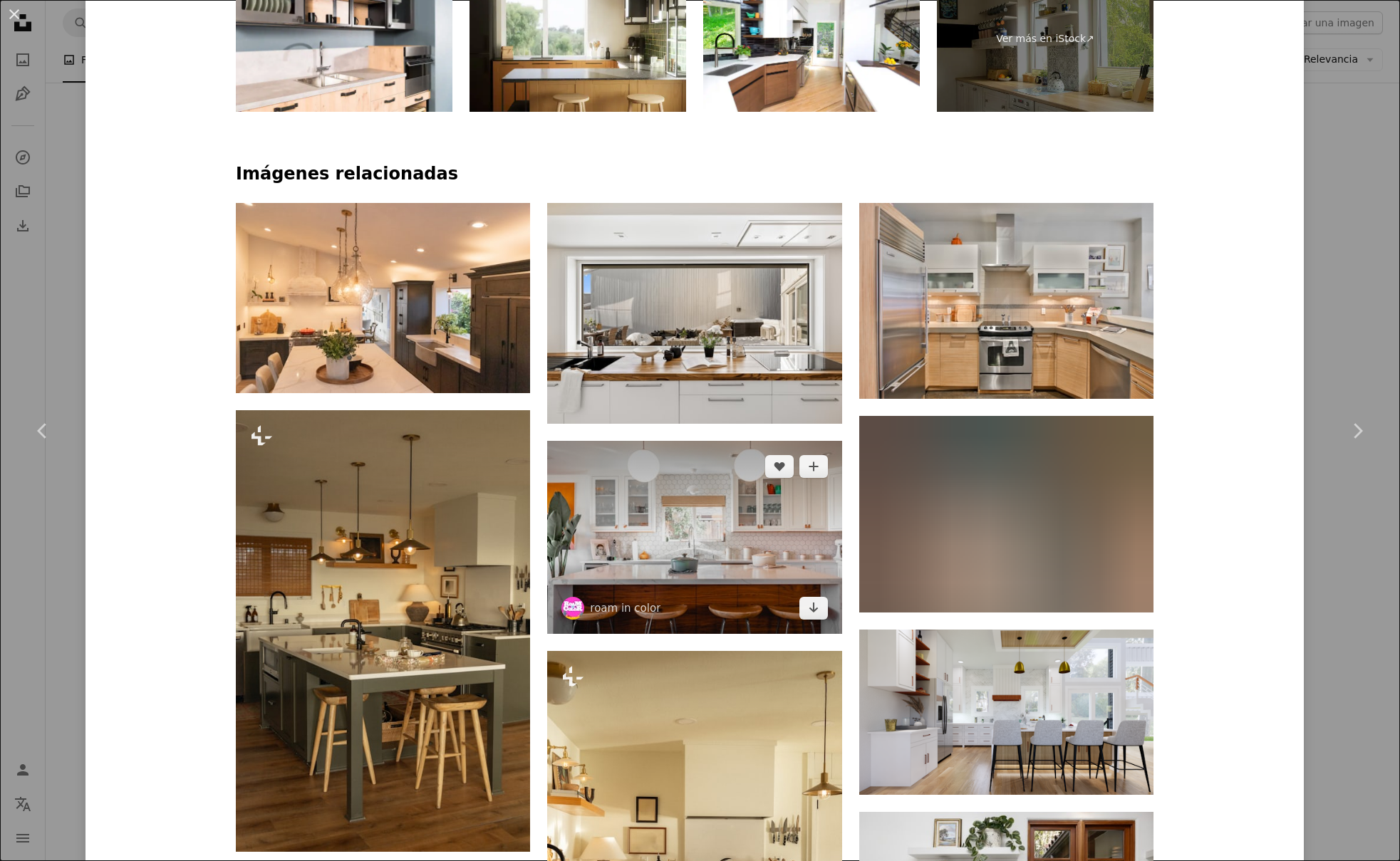
scroll to position [1117, 0]
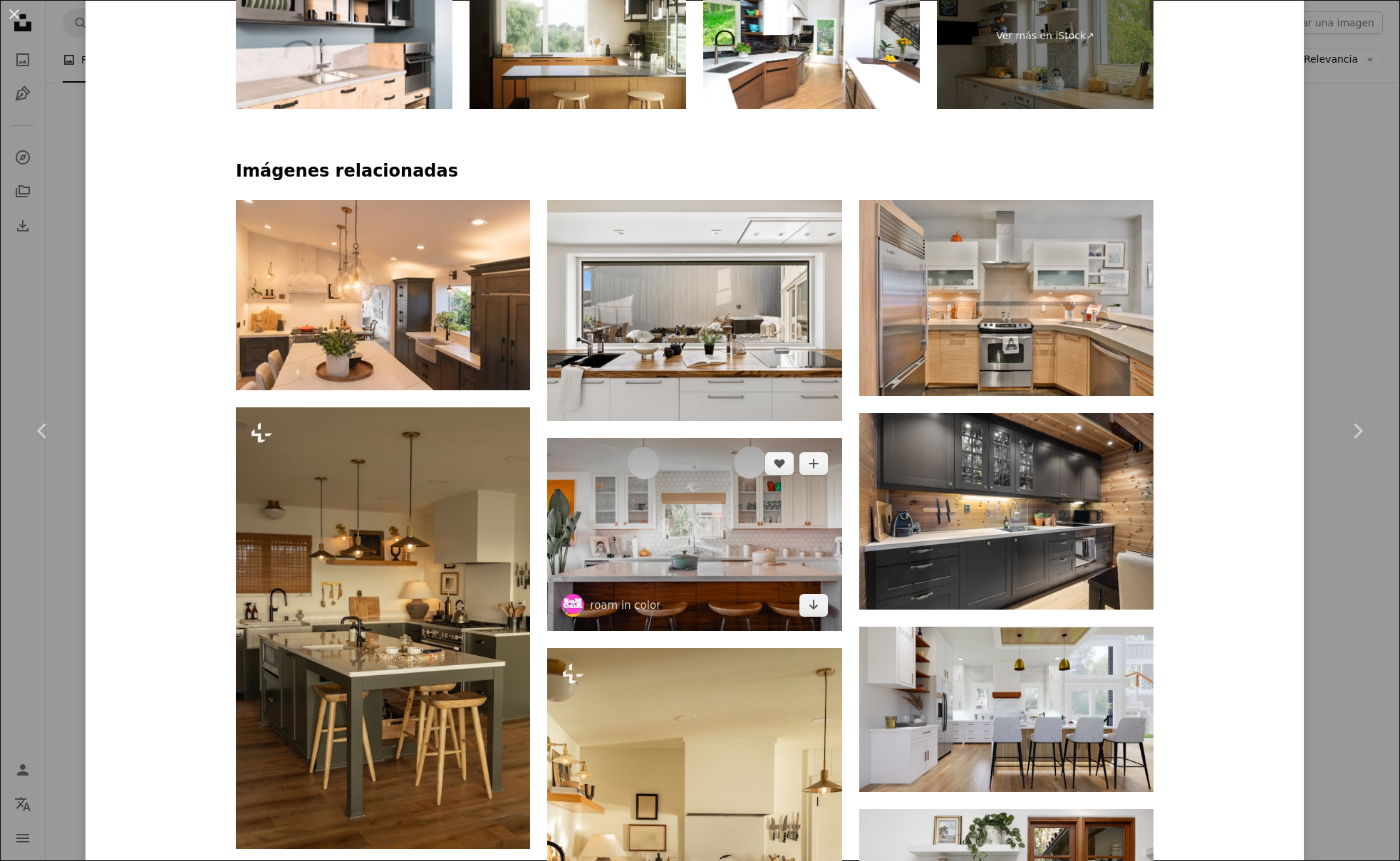
click at [739, 506] on img at bounding box center [694, 534] width 295 height 193
